Goal: Task Accomplishment & Management: Use online tool/utility

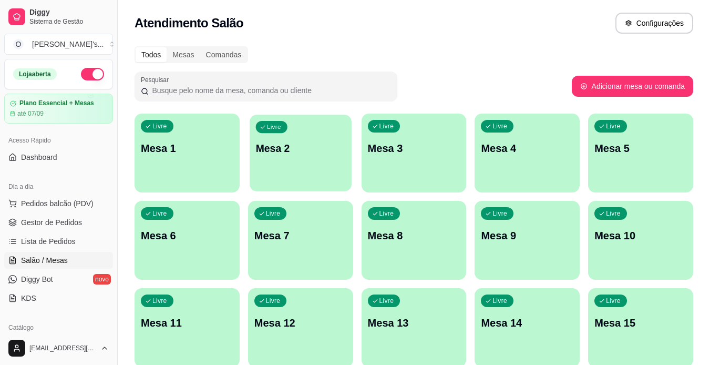
click at [315, 142] on p "Mesa 2" at bounding box center [301, 148] width 90 height 14
click at [72, 214] on link "Gestor de Pedidos" at bounding box center [58, 222] width 109 height 17
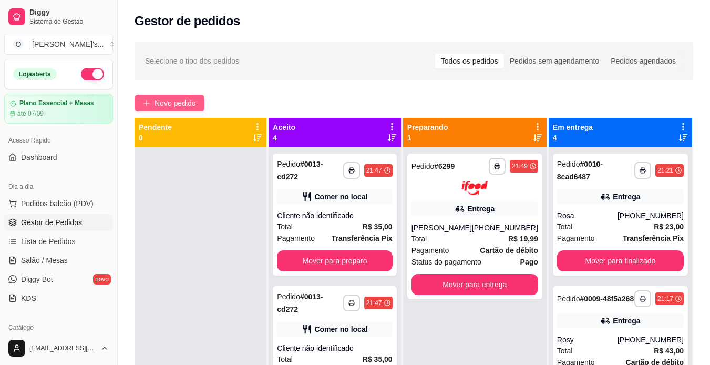
click at [181, 101] on span "Novo pedido" at bounding box center [176, 103] width 42 height 12
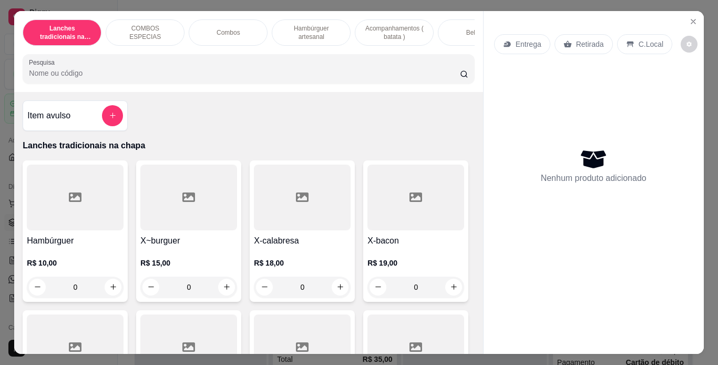
click at [224, 28] on p "Combos" at bounding box center [229, 32] width 24 height 8
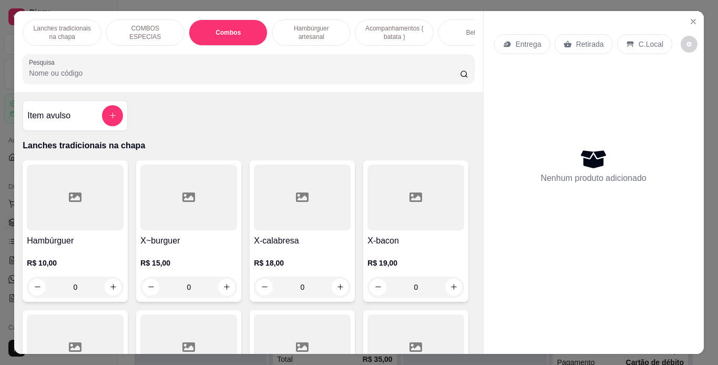
scroll to position [27, 0]
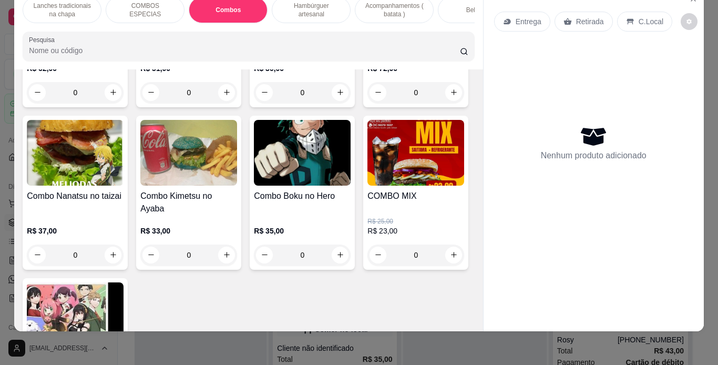
click at [102, 40] on h4 "Combo Dragon Ball Z" at bounding box center [75, 33] width 97 height 13
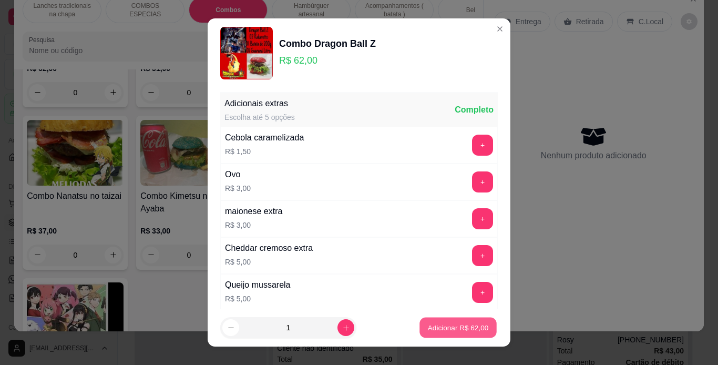
click at [428, 324] on p "Adicionar R$ 62,00" at bounding box center [458, 328] width 61 height 10
type input "1"
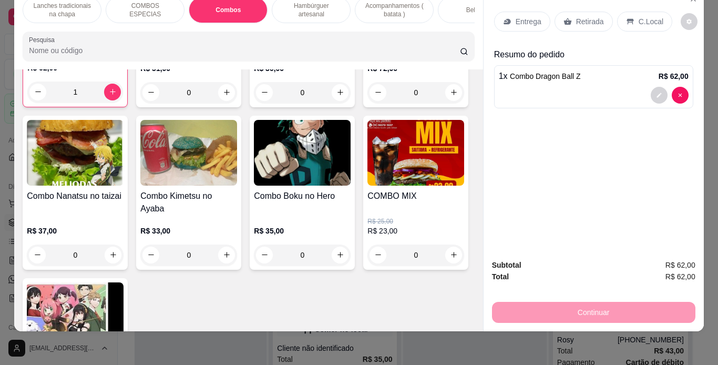
click at [639, 16] on p "C.Local" at bounding box center [651, 21] width 25 height 11
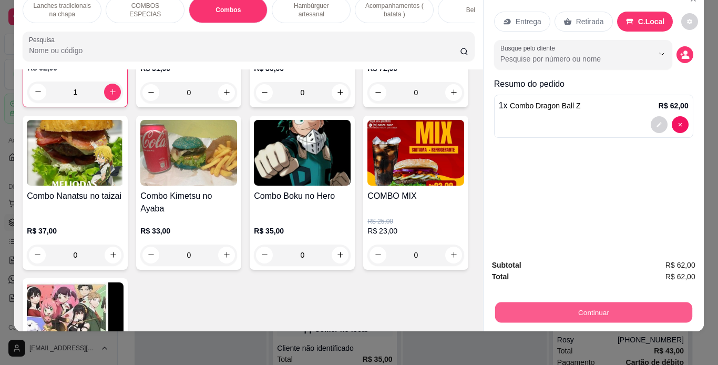
click at [584, 302] on button "Continuar" at bounding box center [593, 312] width 197 height 21
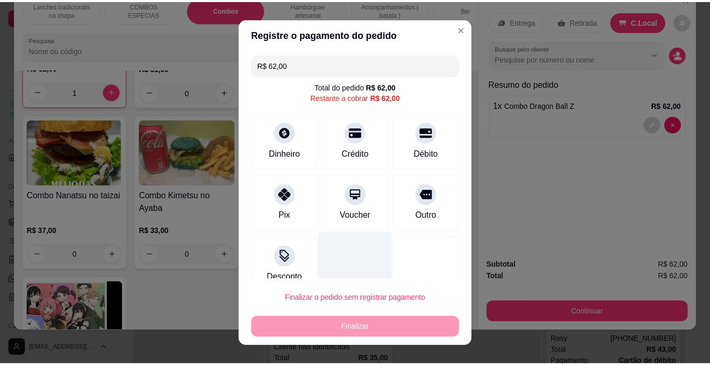
scroll to position [17, 0]
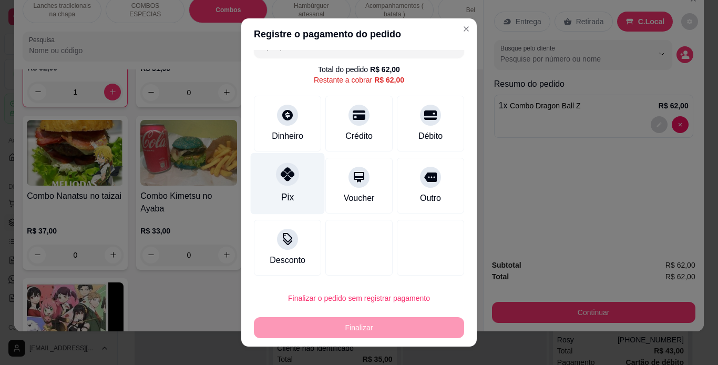
click at [281, 195] on div "Pix" at bounding box center [287, 197] width 13 height 14
type input "R$ 0,00"
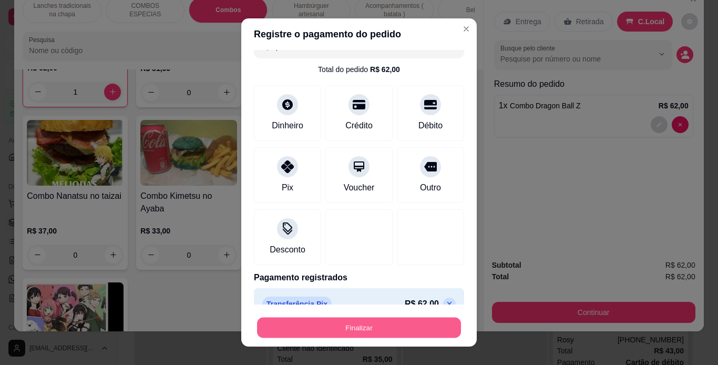
click at [361, 329] on button "Finalizar" at bounding box center [359, 328] width 204 height 21
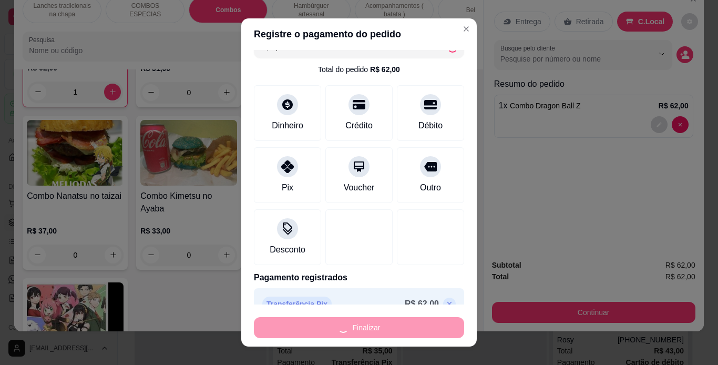
type input "0"
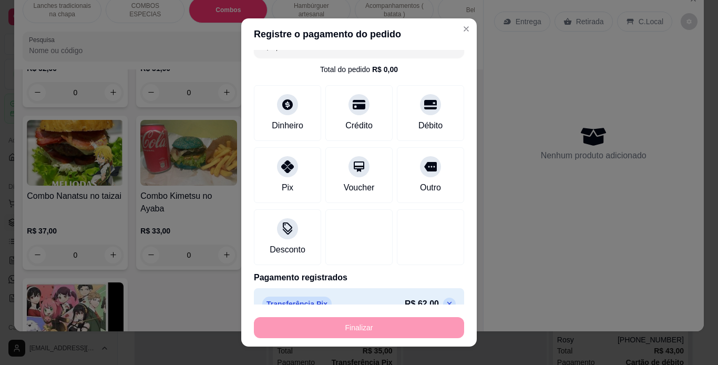
type input "-R$ 62,00"
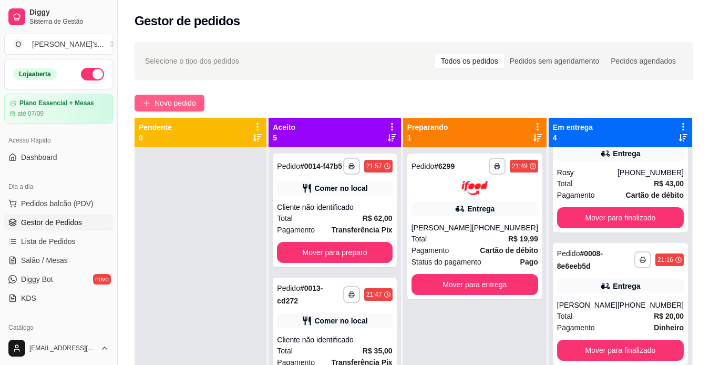
click at [178, 106] on span "Novo pedido" at bounding box center [176, 103] width 42 height 12
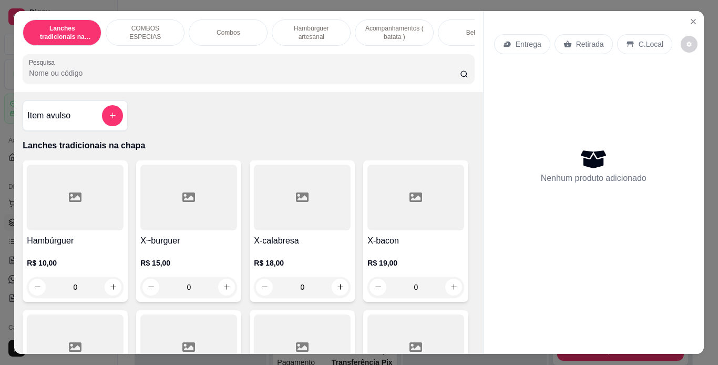
click at [299, 33] on p "Hambúrguer artesanal" at bounding box center [311, 32] width 61 height 17
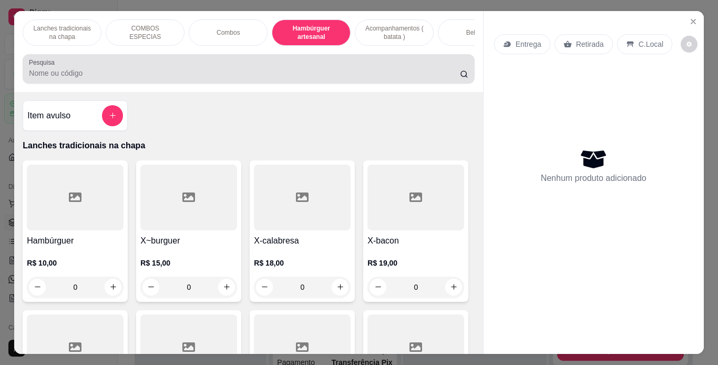
scroll to position [27, 0]
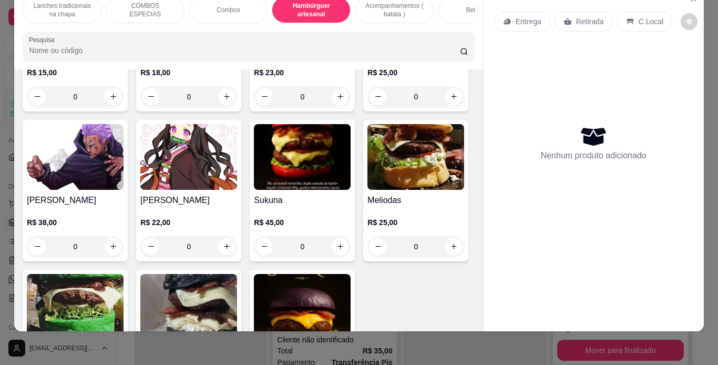
click at [339, 107] on div "0" at bounding box center [302, 96] width 97 height 21
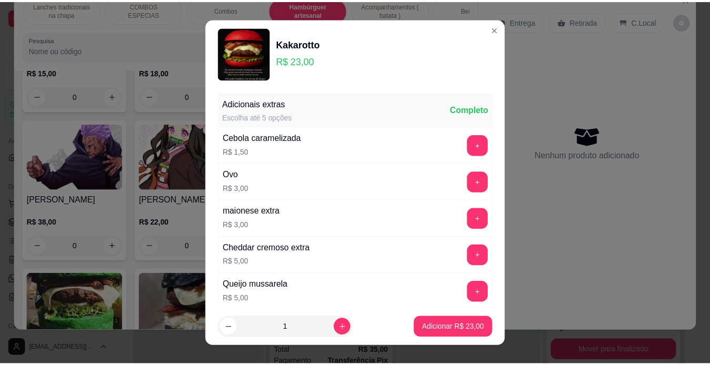
scroll to position [372, 0]
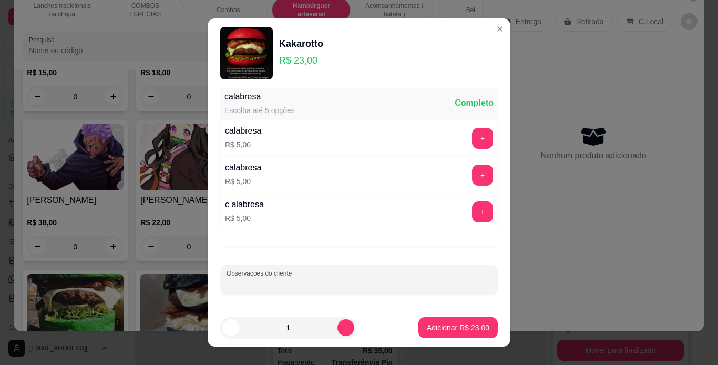
click at [336, 283] on input "Observações do cliente" at bounding box center [359, 284] width 265 height 11
click at [336, 283] on input "ó repolho" at bounding box center [359, 284] width 265 height 11
type input "só repolho"
click at [454, 331] on p "Adicionar R$ 23,00" at bounding box center [458, 328] width 61 height 10
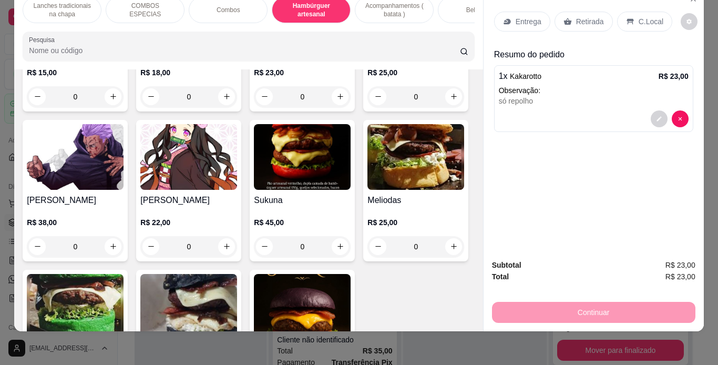
click at [562, 18] on div "Retirada" at bounding box center [584, 22] width 58 height 20
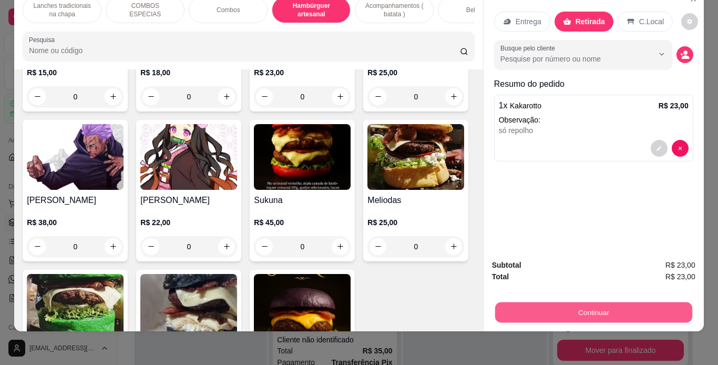
click at [568, 311] on button "Continuar" at bounding box center [593, 312] width 197 height 21
click at [560, 302] on button "Continuar" at bounding box center [593, 312] width 197 height 21
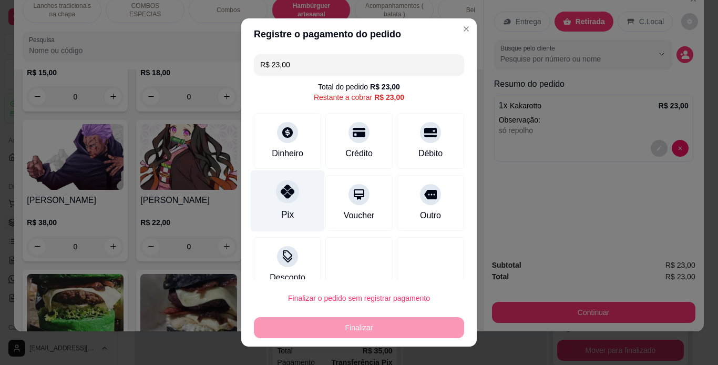
click at [292, 193] on div at bounding box center [287, 191] width 23 height 23
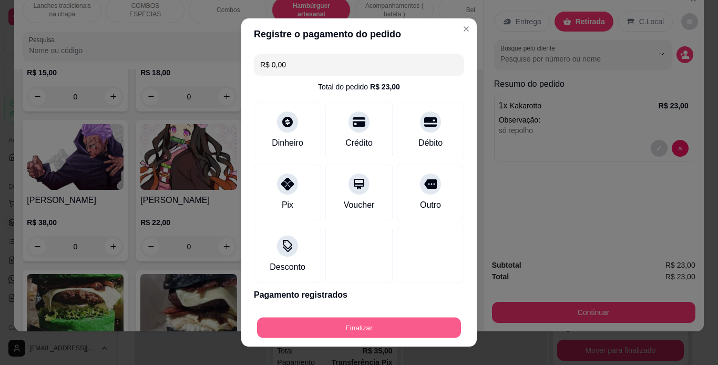
click at [374, 319] on button "Finalizar" at bounding box center [359, 328] width 204 height 21
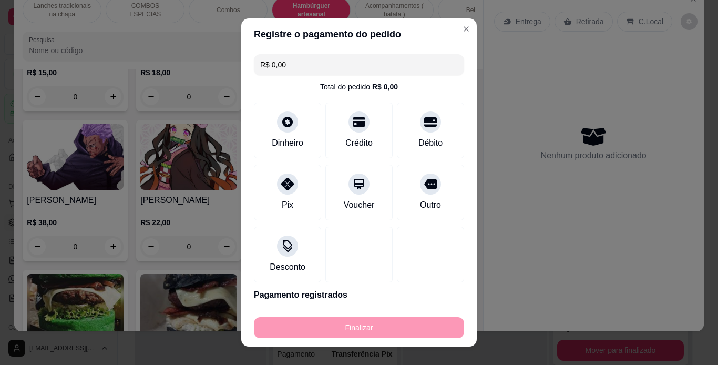
type input "-R$ 23,00"
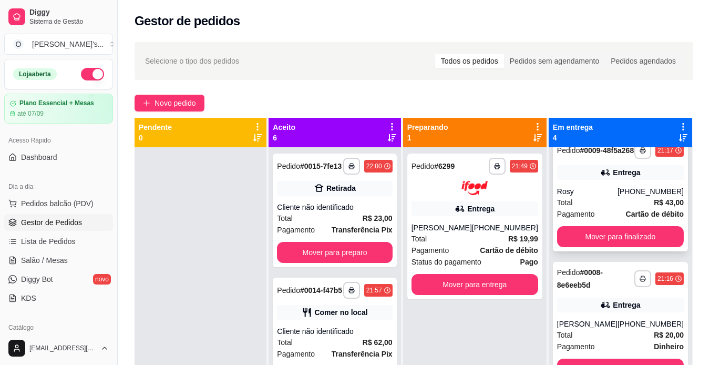
scroll to position [148, 0]
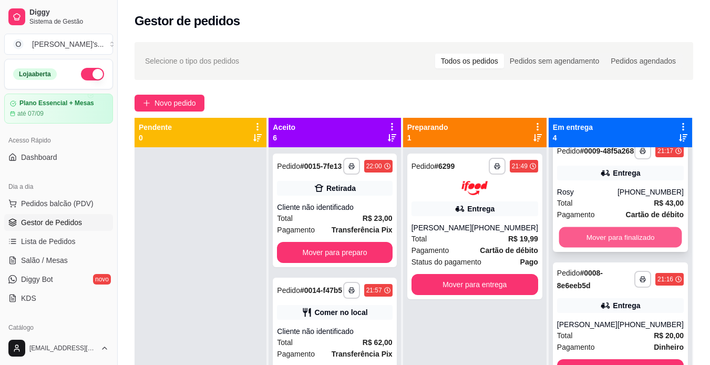
click at [607, 246] on button "Mover para finalizado" at bounding box center [620, 237] width 123 height 21
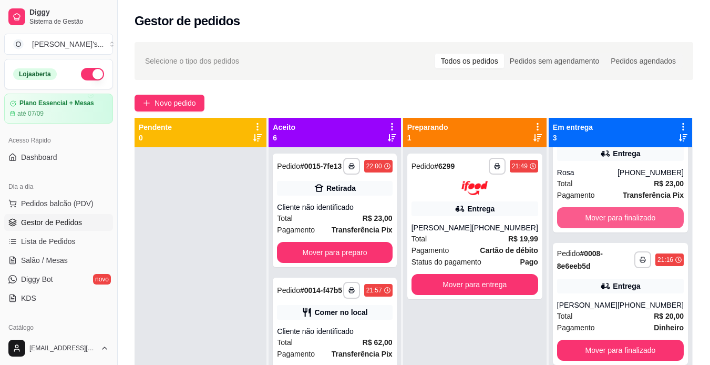
scroll to position [15, 0]
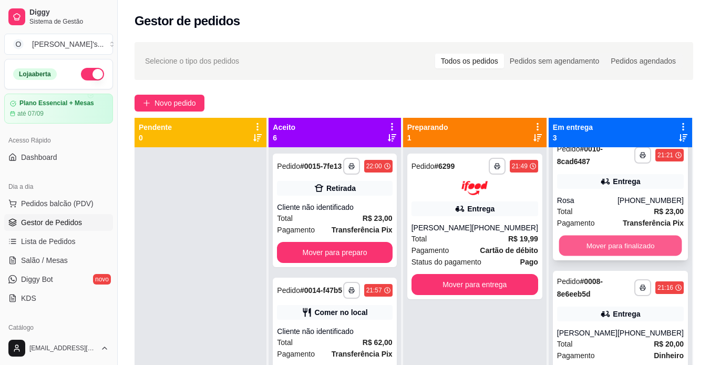
click at [586, 243] on button "Mover para finalizado" at bounding box center [620, 246] width 123 height 21
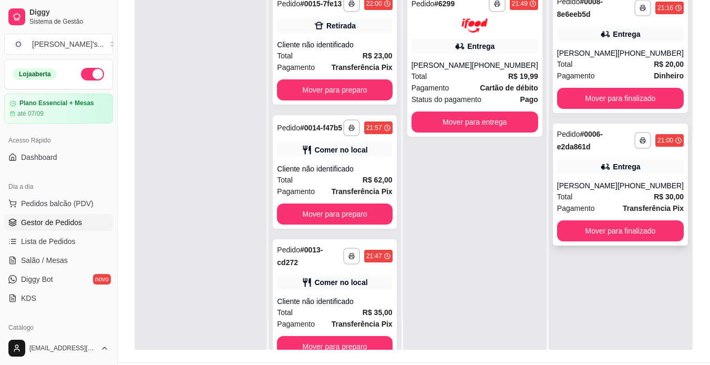
scroll to position [134, 0]
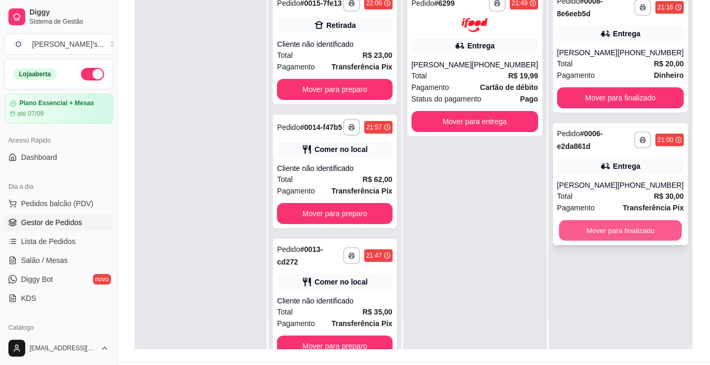
click at [581, 231] on button "Mover para finalizado" at bounding box center [620, 230] width 123 height 21
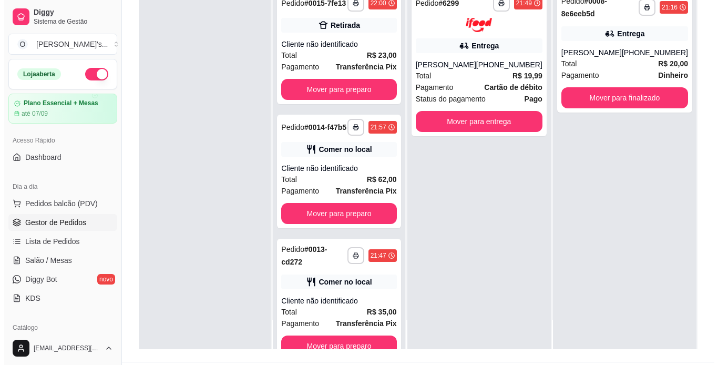
scroll to position [0, 0]
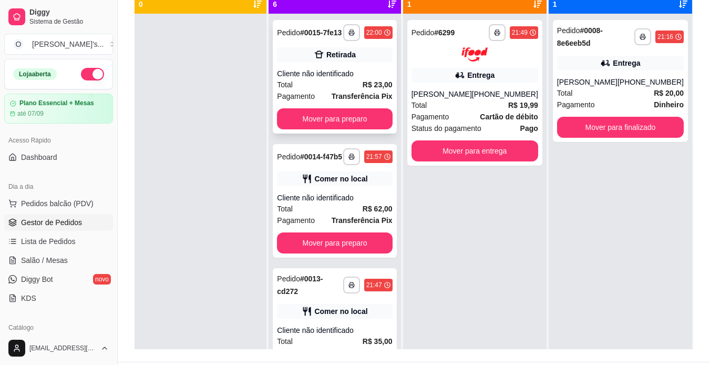
click at [362, 88] on div "Total R$ 23,00" at bounding box center [334, 85] width 115 height 12
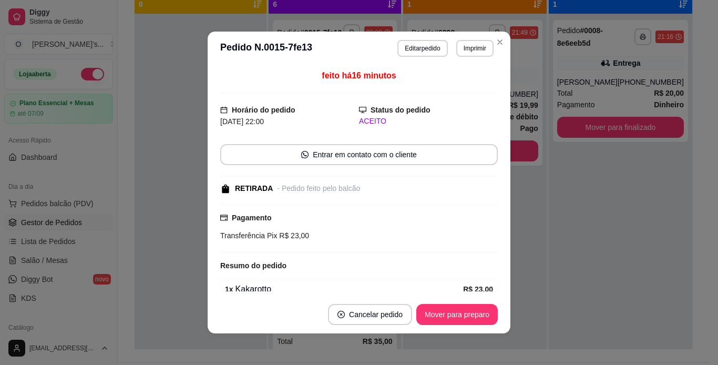
scroll to position [77, 0]
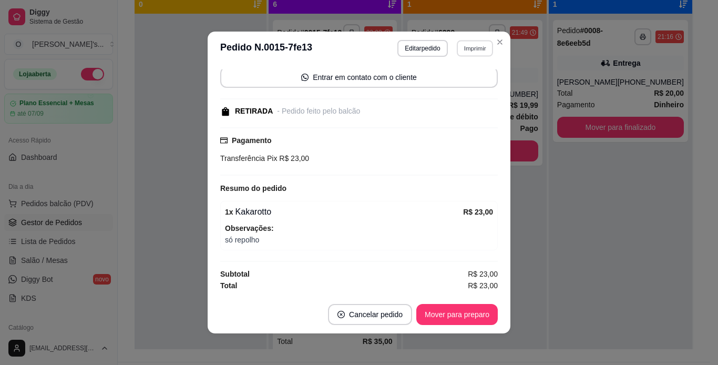
click at [469, 44] on button "Imprimir" at bounding box center [475, 48] width 36 height 16
click at [460, 85] on button "IMPRESSORA" at bounding box center [452, 85] width 74 height 16
click at [456, 318] on button "Mover para preparo" at bounding box center [456, 314] width 79 height 21
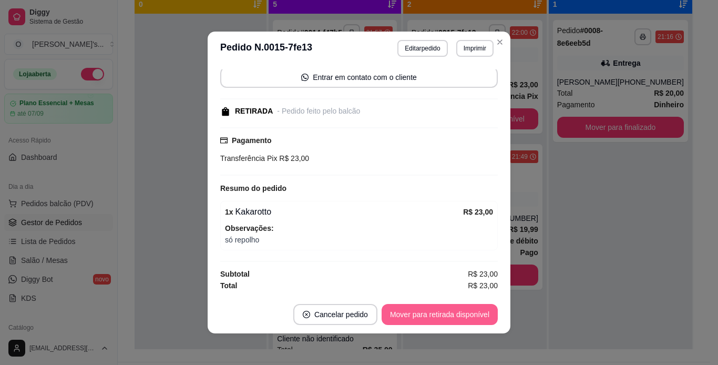
click at [456, 318] on button "Mover para retirada disponível" at bounding box center [440, 314] width 116 height 21
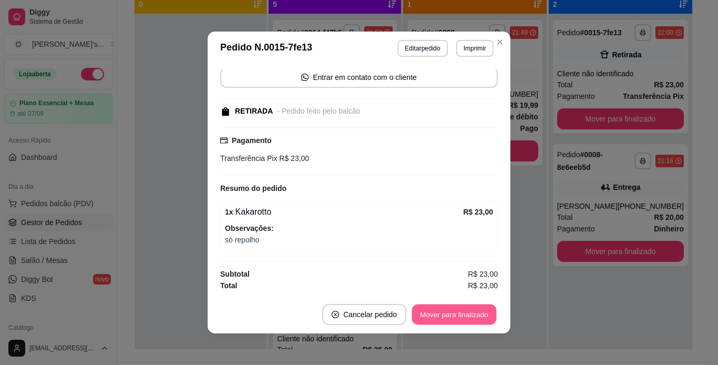
click at [456, 318] on button "Mover para finalizado" at bounding box center [454, 314] width 85 height 21
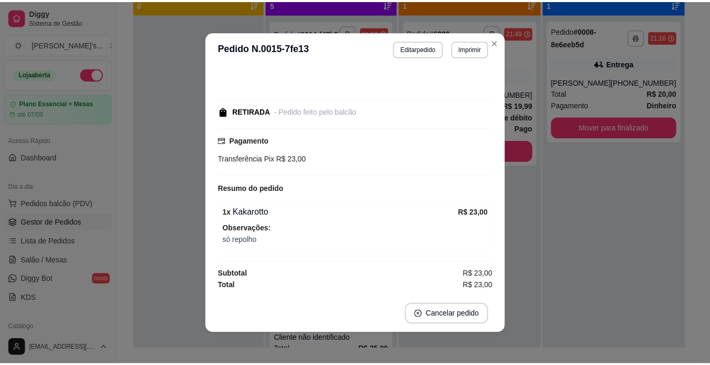
scroll to position [32, 0]
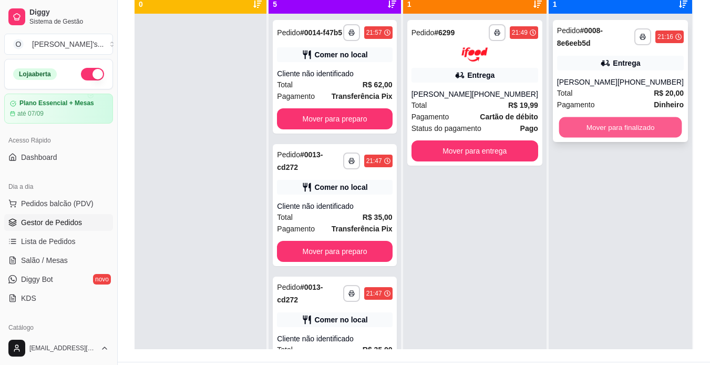
click at [633, 131] on button "Mover para finalizado" at bounding box center [620, 127] width 123 height 21
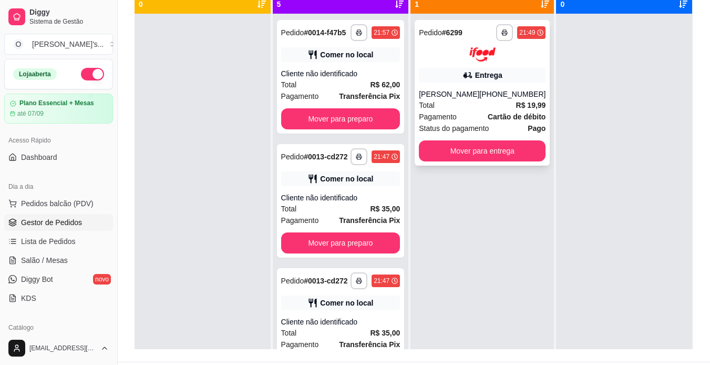
click at [456, 68] on div "Entrega" at bounding box center [482, 75] width 127 height 15
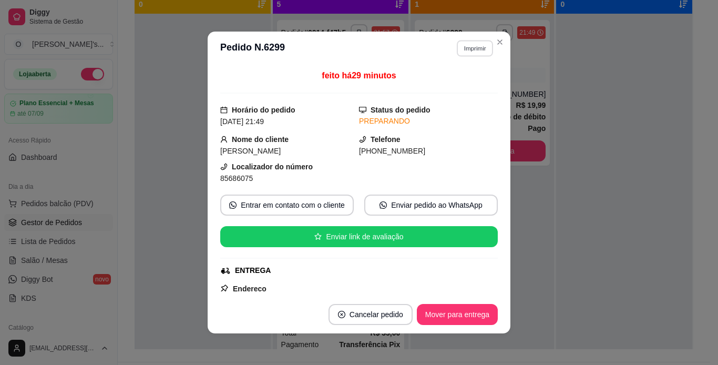
click at [467, 47] on button "Imprimir" at bounding box center [475, 48] width 36 height 16
click at [464, 85] on button "IMPRESSORA" at bounding box center [452, 85] width 74 height 16
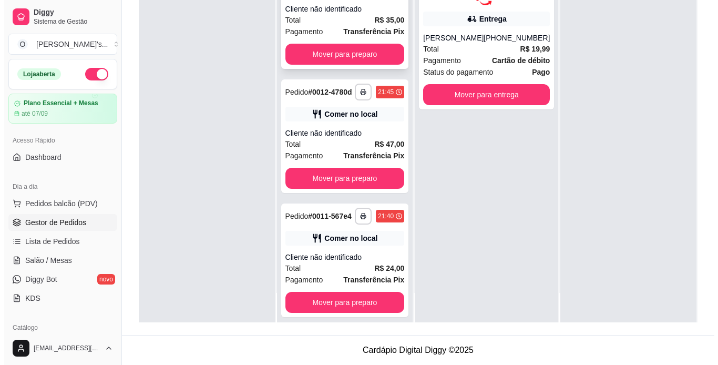
scroll to position [308, 0]
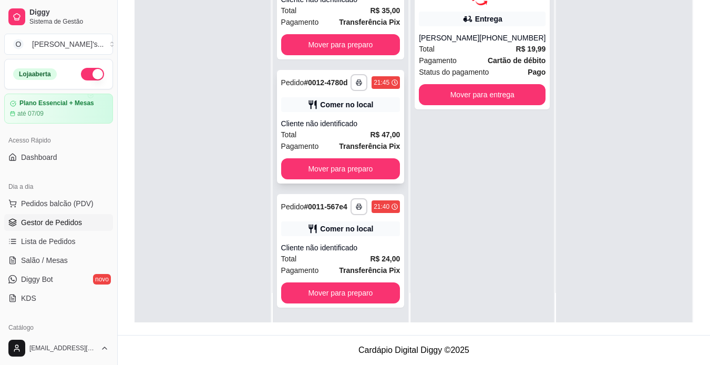
click at [350, 99] on div "Comer no local" at bounding box center [346, 104] width 53 height 11
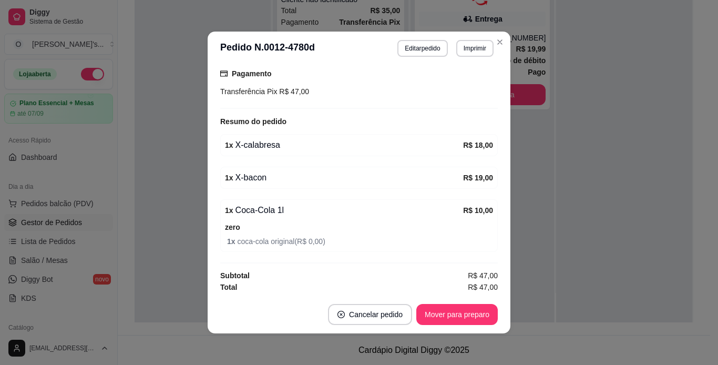
scroll to position [146, 0]
click at [464, 49] on button "Imprimir" at bounding box center [475, 48] width 36 height 16
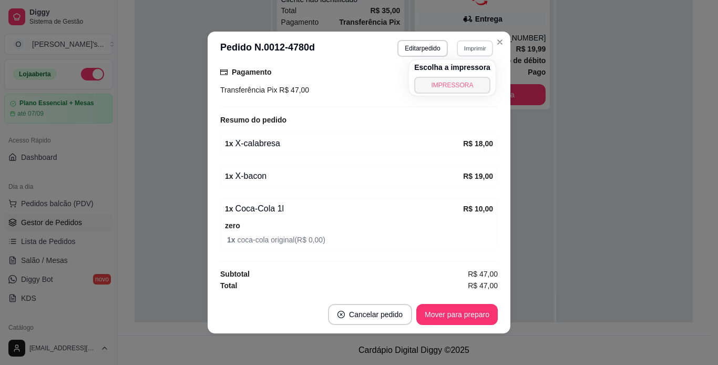
click at [460, 83] on button "IMPRESSORA" at bounding box center [452, 85] width 76 height 17
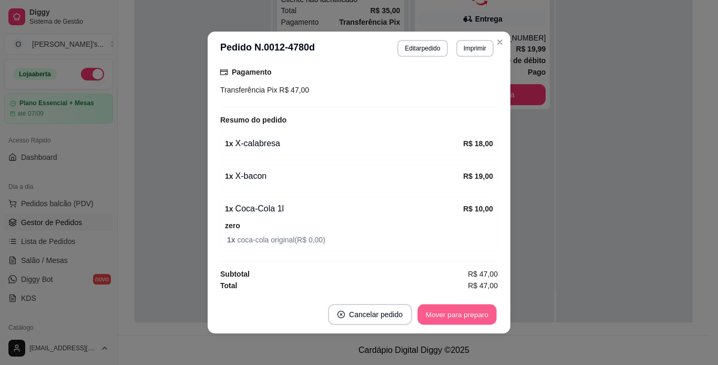
click at [469, 317] on button "Mover para preparo" at bounding box center [456, 314] width 79 height 21
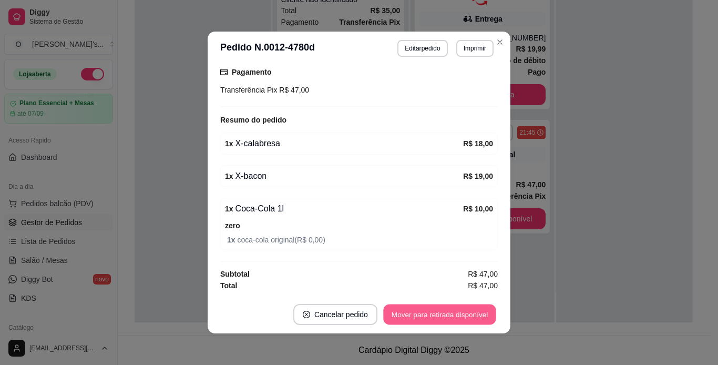
click at [469, 317] on button "Mover para retirada disponível" at bounding box center [439, 314] width 113 height 21
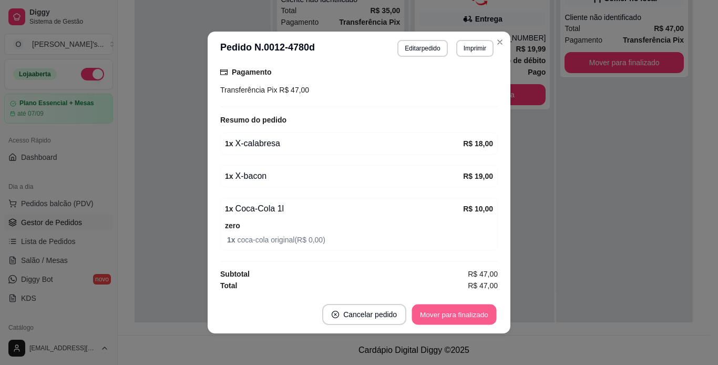
click at [469, 317] on button "Mover para finalizado" at bounding box center [454, 314] width 85 height 21
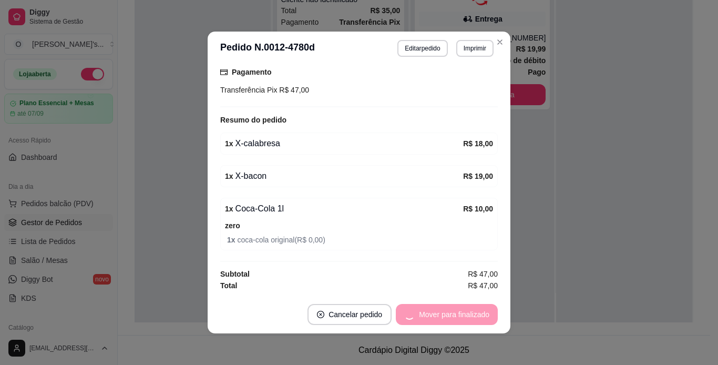
scroll to position [100, 0]
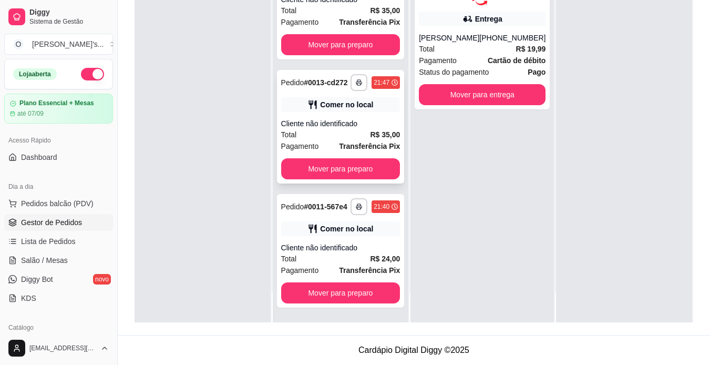
click at [347, 142] on strong "Transferência Pix" at bounding box center [369, 146] width 61 height 8
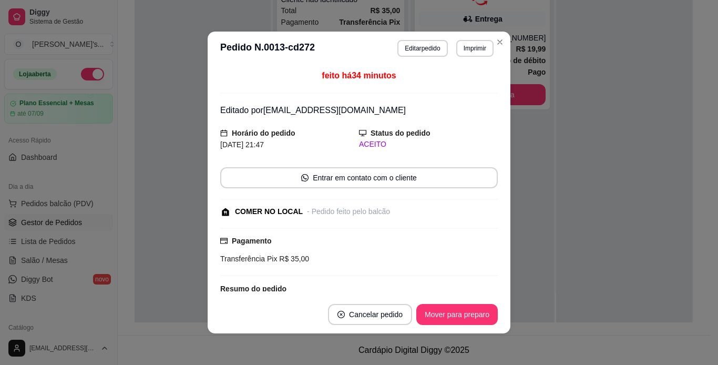
scroll to position [73, 0]
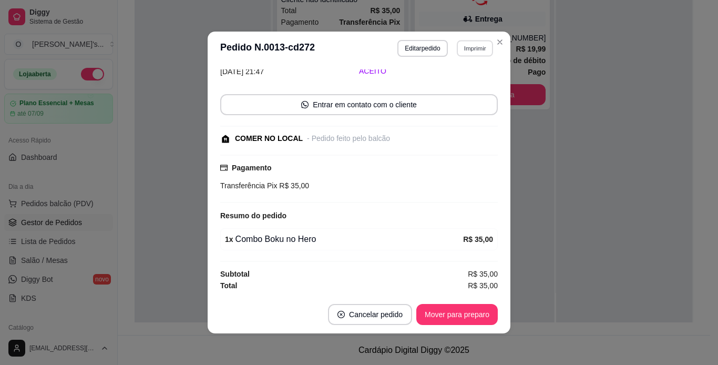
click at [464, 46] on button "Imprimir" at bounding box center [475, 48] width 36 height 16
click at [458, 83] on button "IMPRESSORA" at bounding box center [452, 85] width 74 height 16
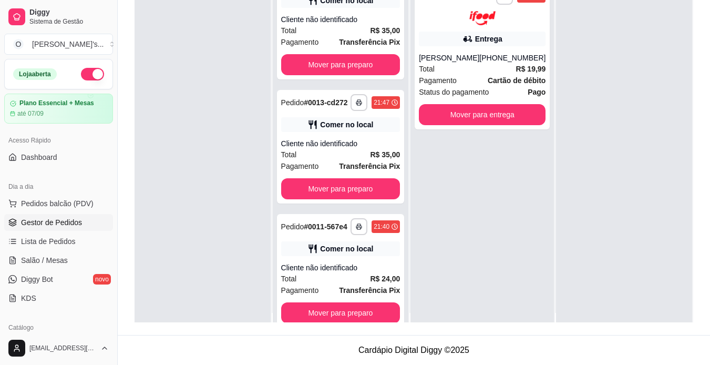
scroll to position [0, 0]
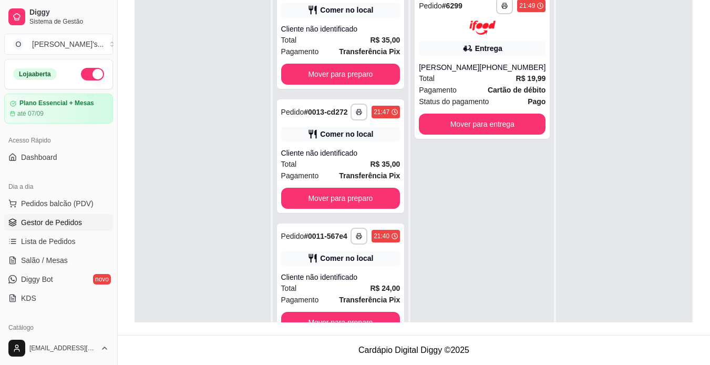
drag, startPoint x: 443, startPoint y: 184, endPoint x: 451, endPoint y: 208, distance: 25.4
click at [451, 208] on div "**********" at bounding box center [483, 169] width 144 height 365
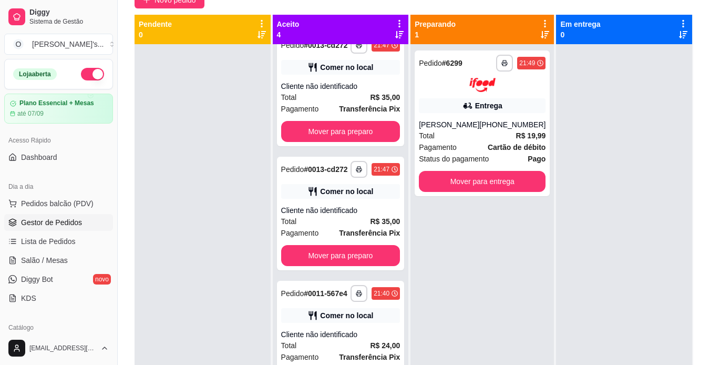
scroll to position [103, 0]
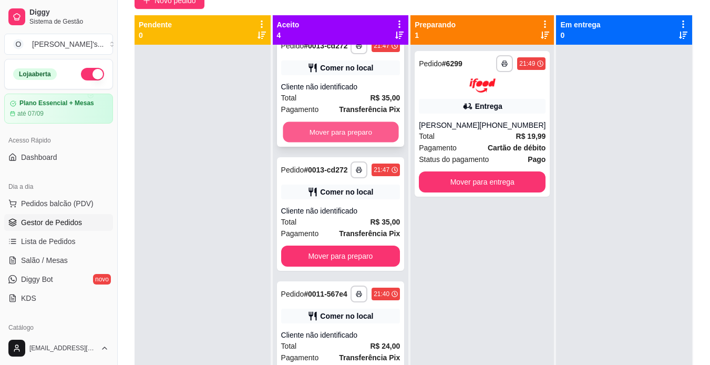
click at [376, 122] on button "Mover para preparo" at bounding box center [341, 132] width 116 height 21
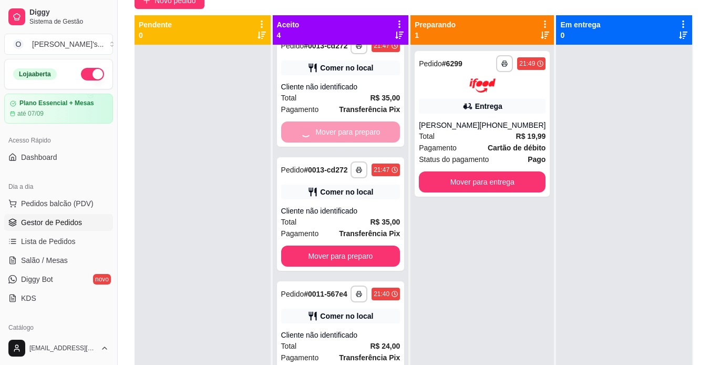
scroll to position [43, 0]
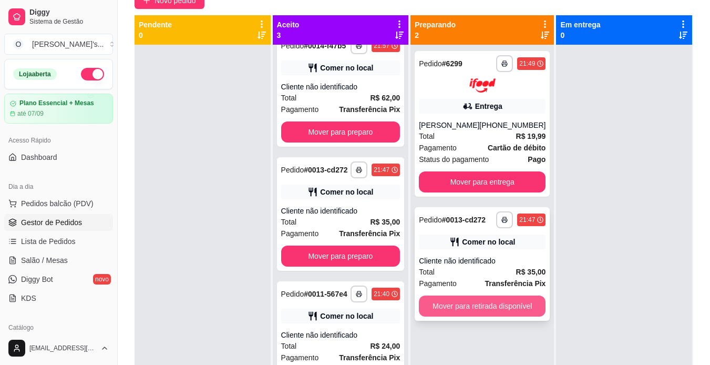
click at [486, 300] on button "Mover para retirada disponível" at bounding box center [482, 305] width 127 height 21
